Goal: Find specific page/section: Find specific page/section

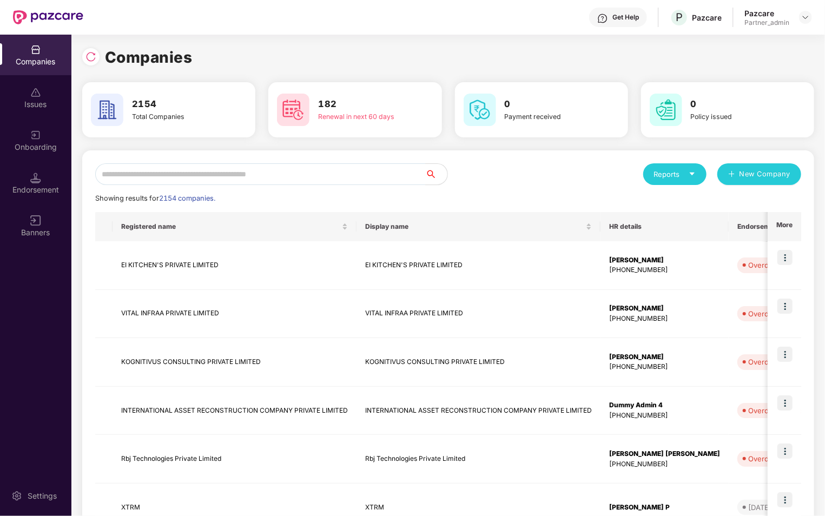
click at [47, 190] on div "Endorsement" at bounding box center [35, 190] width 71 height 11
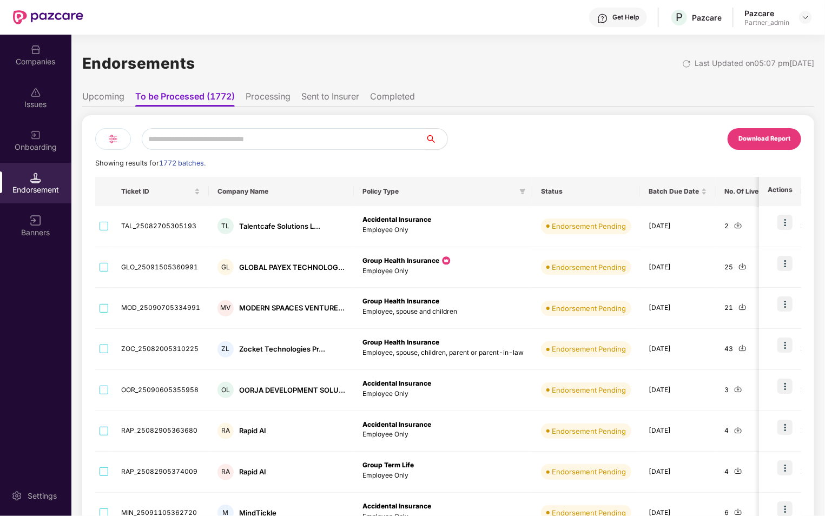
click at [104, 104] on li "Upcoming" at bounding box center [103, 99] width 42 height 16
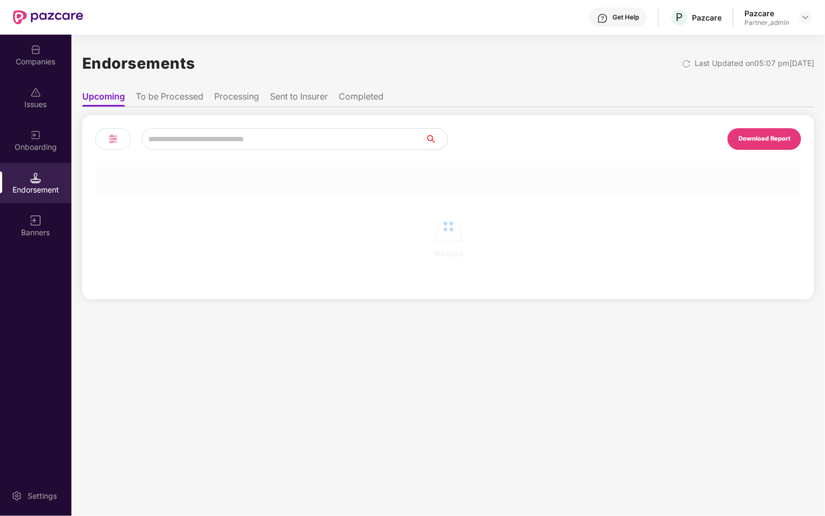
click at [164, 97] on li "To be Processed" at bounding box center [170, 99] width 68 height 16
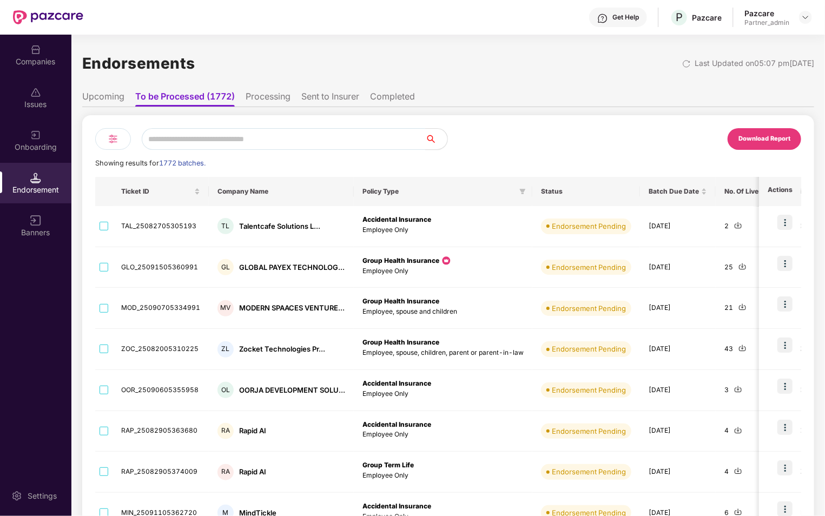
click at [44, 150] on div "Onboarding" at bounding box center [35, 147] width 71 height 11
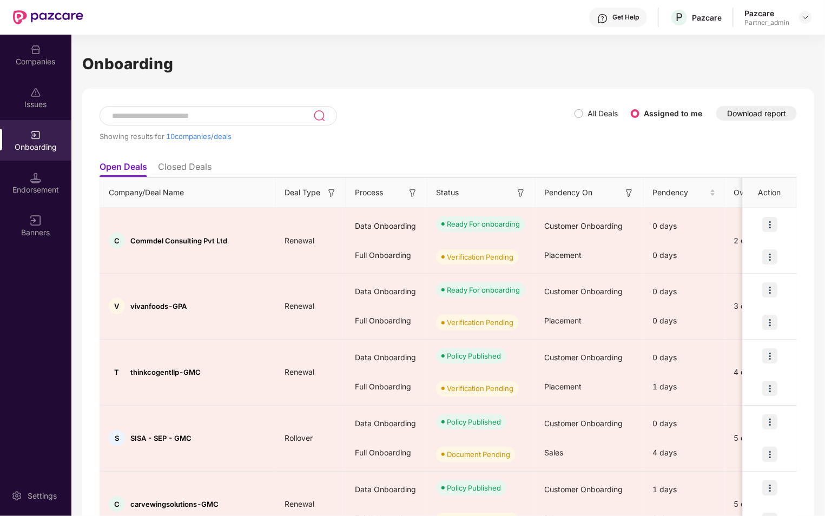
click at [581, 120] on div "All Deals Assigned to me" at bounding box center [643, 113] width 136 height 17
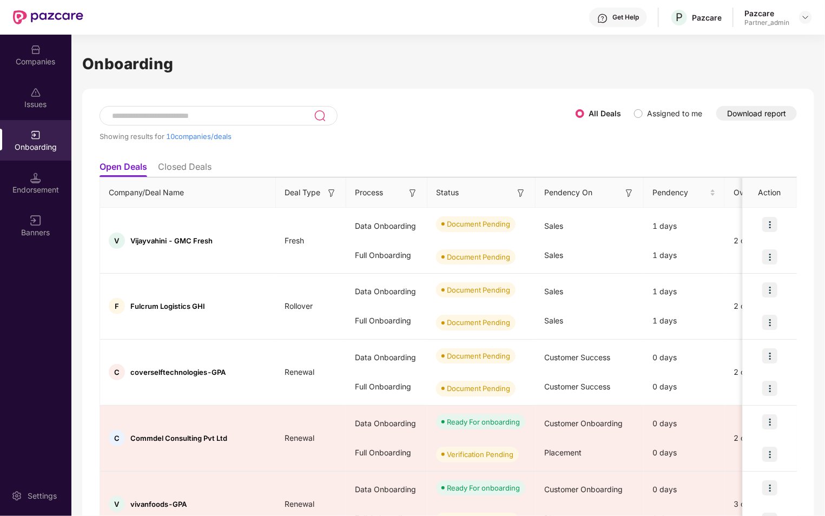
click at [641, 119] on label "Assigned to me" at bounding box center [670, 114] width 73 height 12
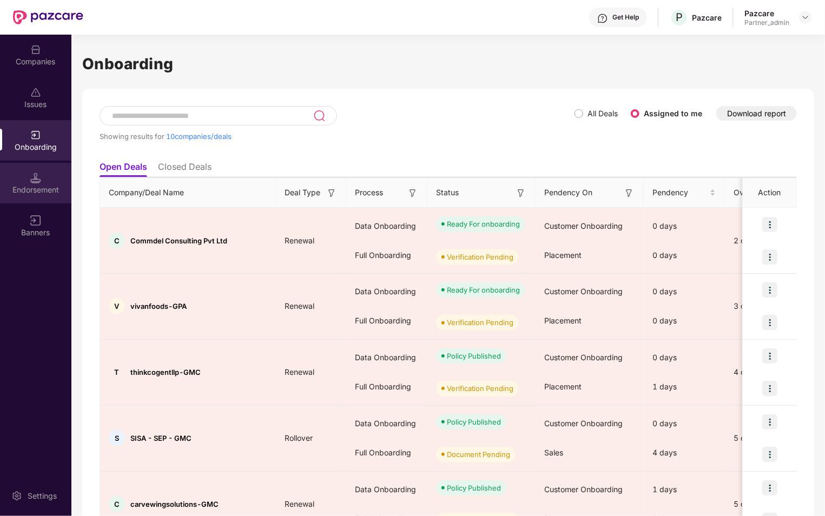
click at [20, 189] on div "Endorsement" at bounding box center [35, 190] width 71 height 11
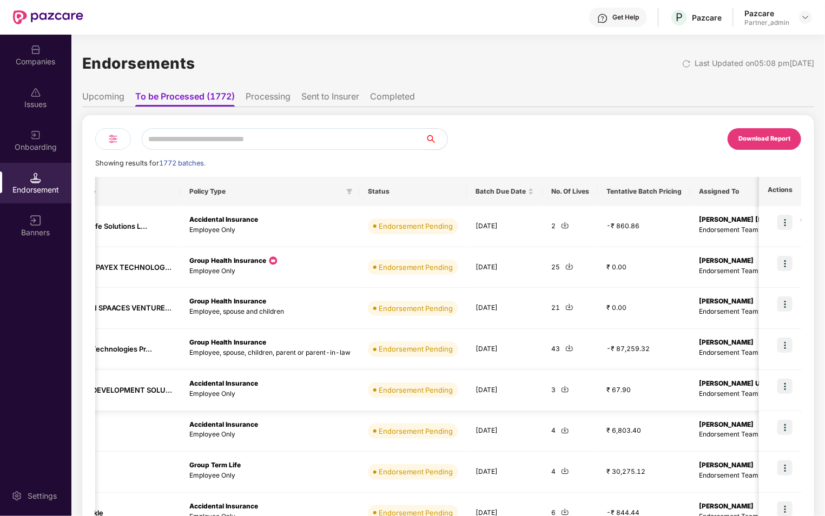
scroll to position [0, 173]
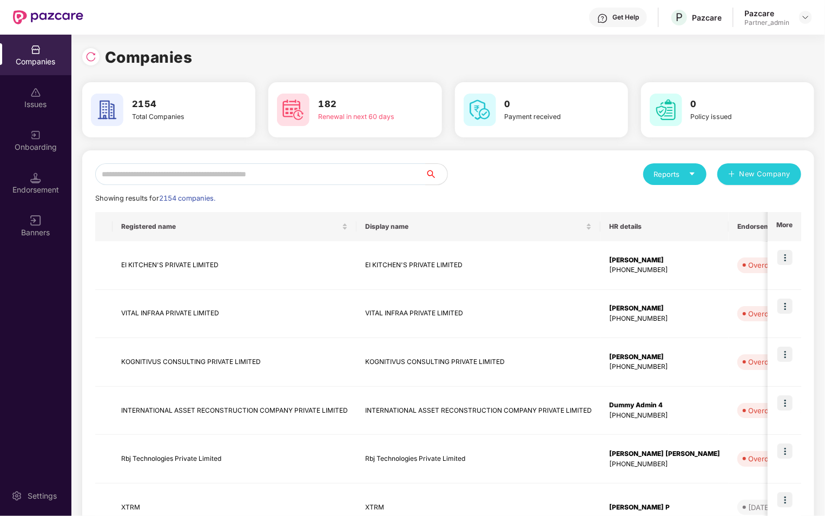
click at [28, 181] on div "Endorsement" at bounding box center [35, 183] width 71 height 41
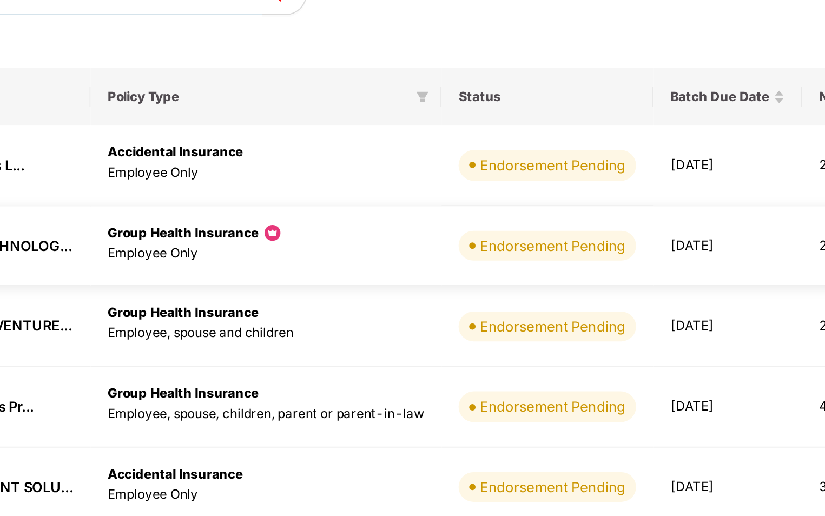
scroll to position [0, 17]
